Goal: Transaction & Acquisition: Purchase product/service

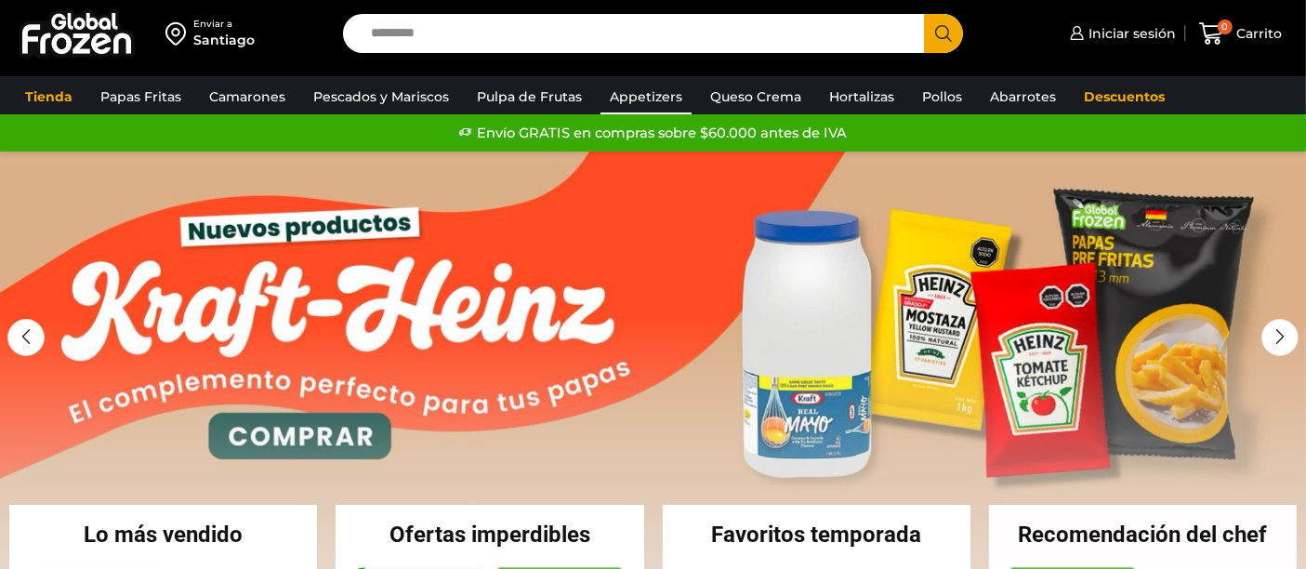
click at [646, 101] on link "Appetizers" at bounding box center [645, 96] width 91 height 35
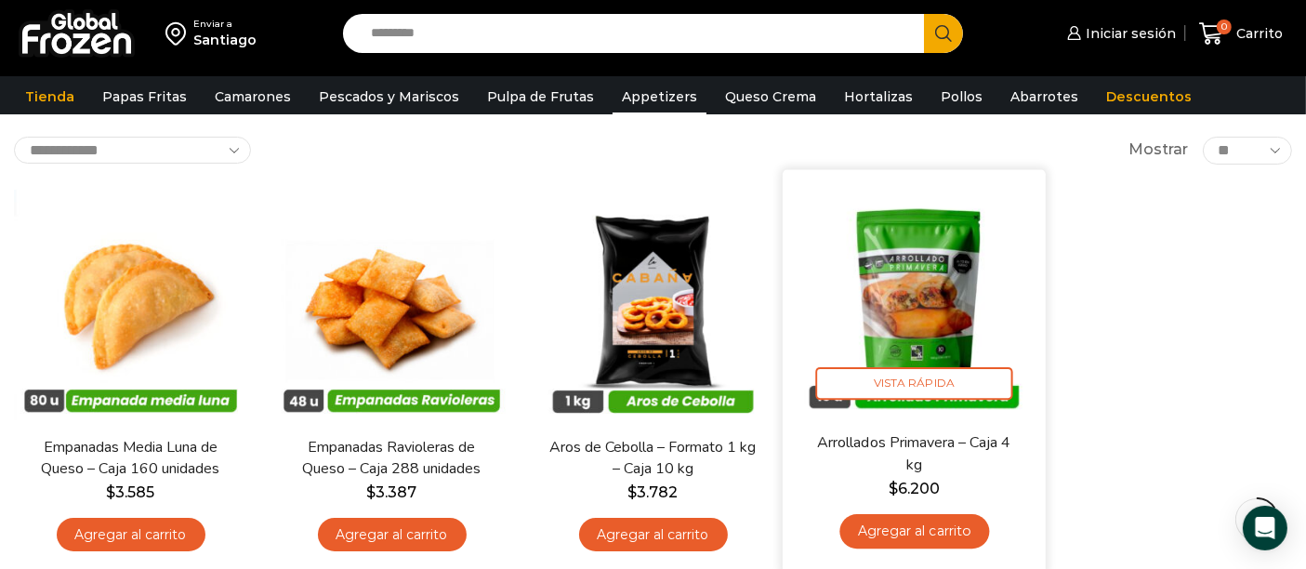
scroll to position [103, 0]
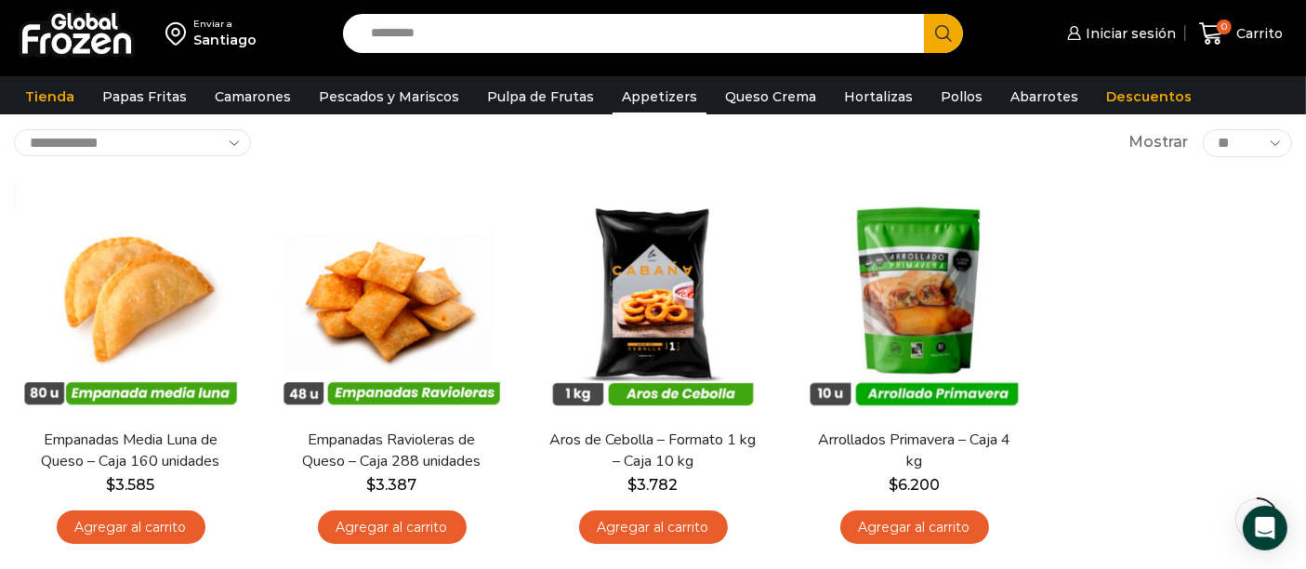
click at [1243, 140] on select "** ** ** *****" at bounding box center [1247, 143] width 89 height 28
click at [1159, 151] on span "*" at bounding box center [1156, 153] width 5 height 14
click at [1159, 165] on input "Teléfono *" at bounding box center [1259, 182] width 315 height 34
click at [1145, 141] on span "Mostrar" at bounding box center [1158, 142] width 59 height 21
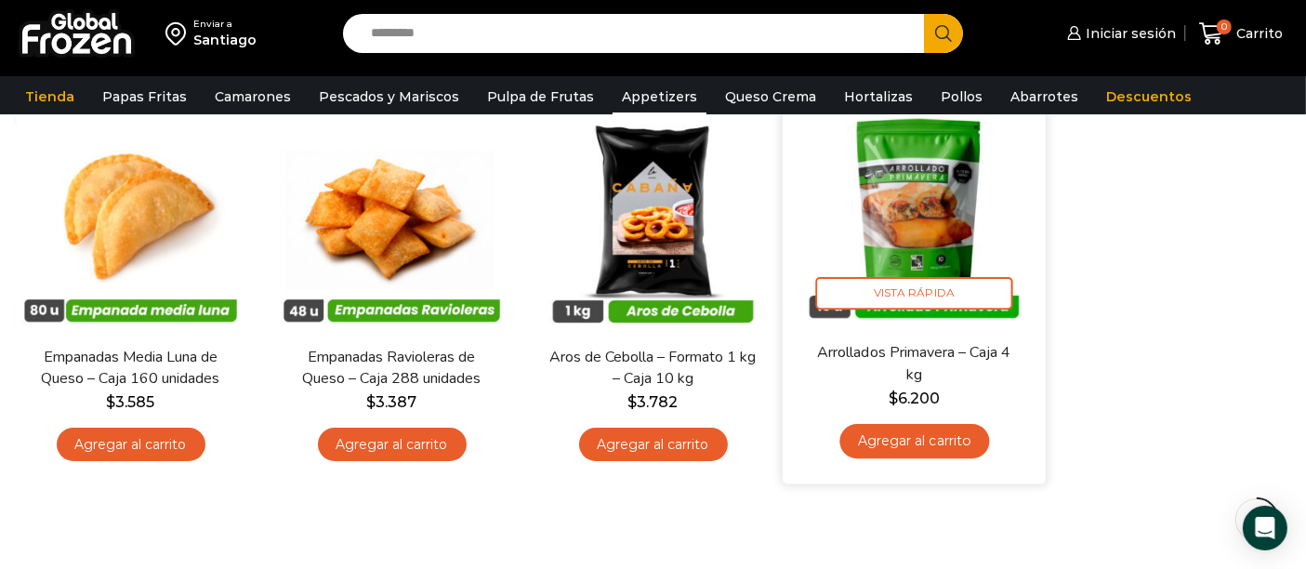
scroll to position [134, 0]
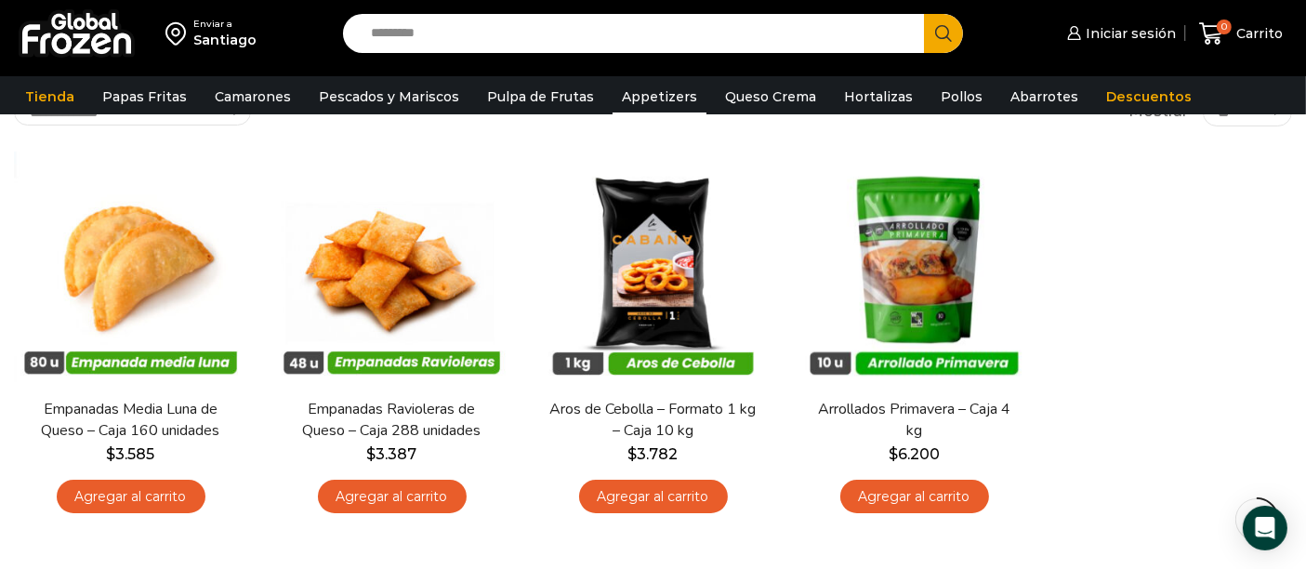
click at [642, 94] on link "Appetizers" at bounding box center [660, 96] width 94 height 35
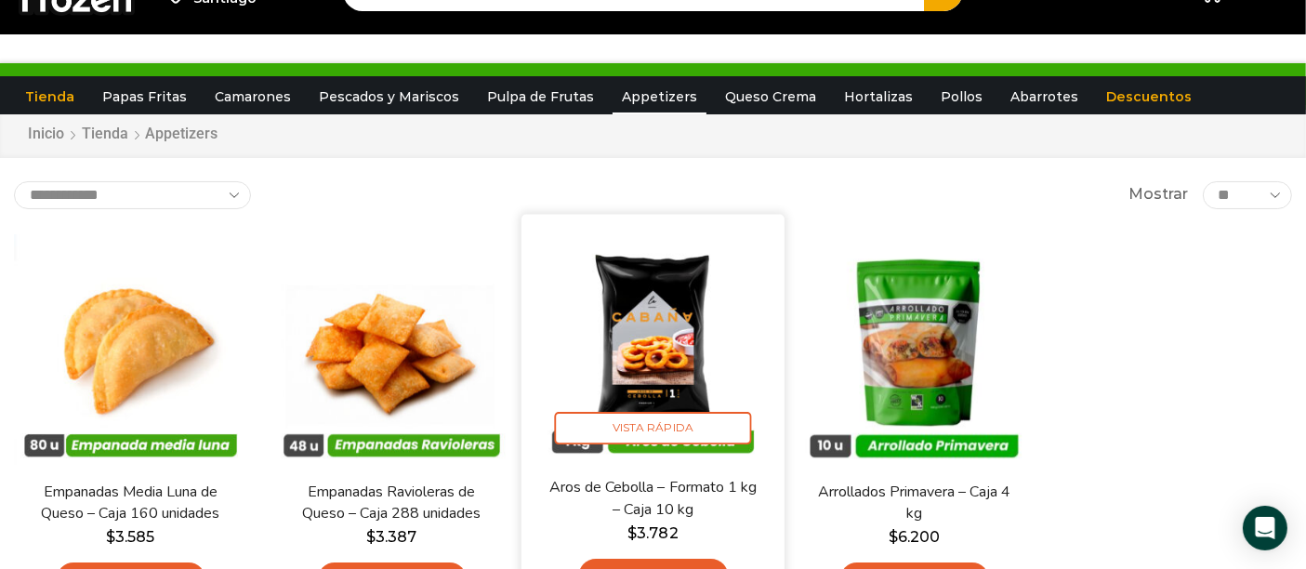
scroll to position [0, 0]
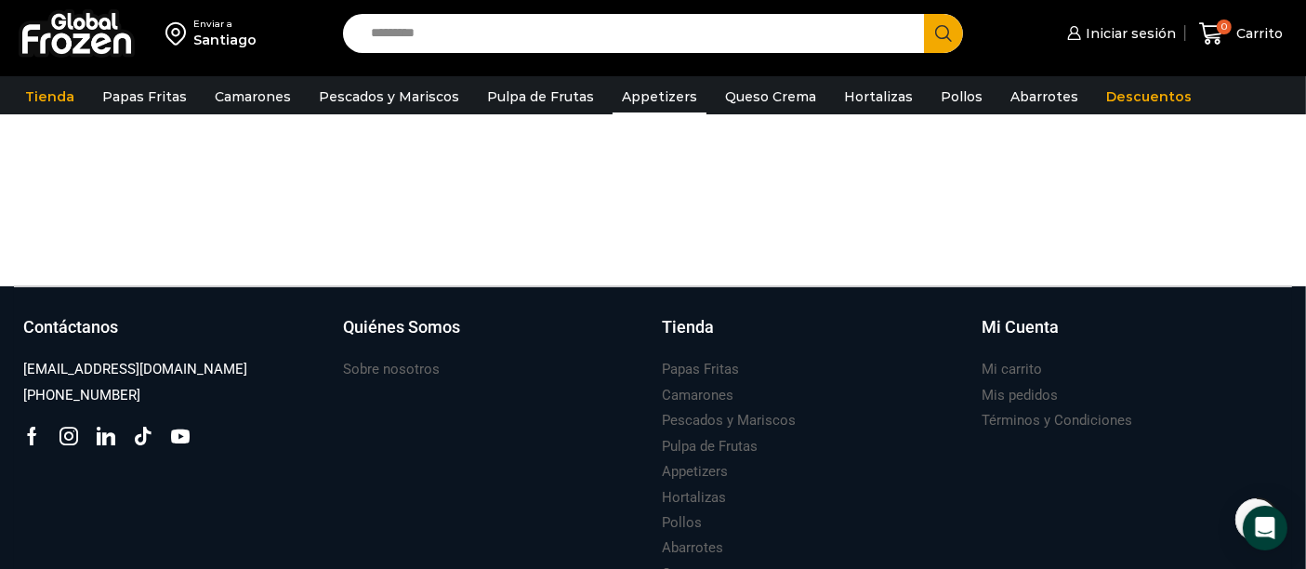
scroll to position [651, 0]
